Goal: Check status: Check status

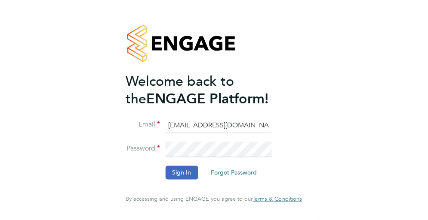
click at [187, 169] on button "Sign In" at bounding box center [181, 173] width 33 height 14
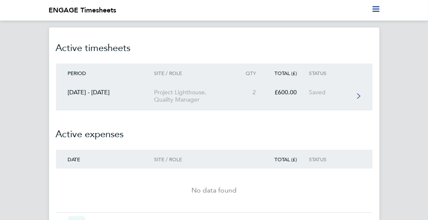
click at [198, 93] on div "Project Lighthouse, Quality Manager" at bounding box center [195, 96] width 82 height 15
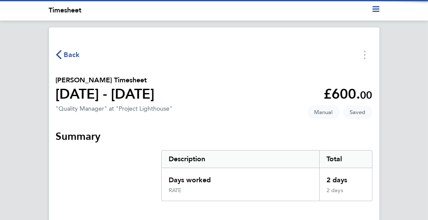
click at [358, 96] on app-decimal "£600. 00" at bounding box center [348, 94] width 49 height 16
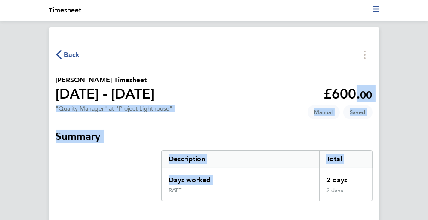
drag, startPoint x: 343, startPoint y: 64, endPoint x: 318, endPoint y: 177, distance: 116.6
